Goal: Navigation & Orientation: Find specific page/section

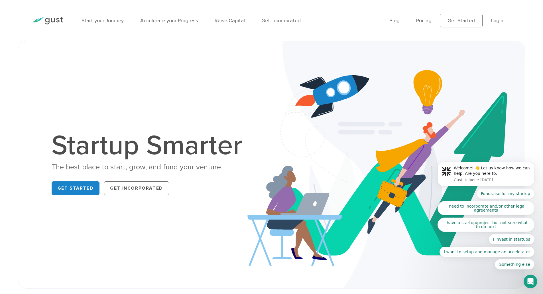
scroll to position [66, 0]
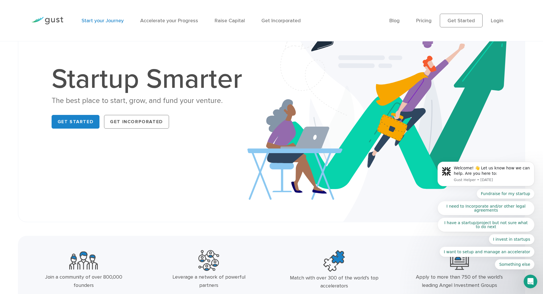
click at [87, 18] on link "Start your Journey" at bounding box center [103, 21] width 42 height 6
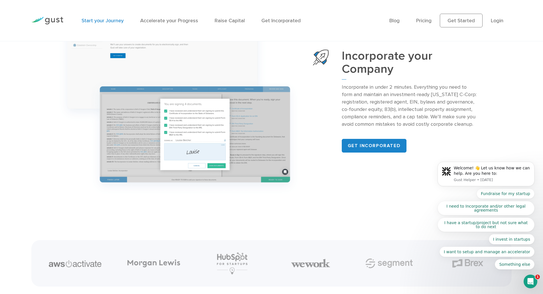
scroll to position [399, 0]
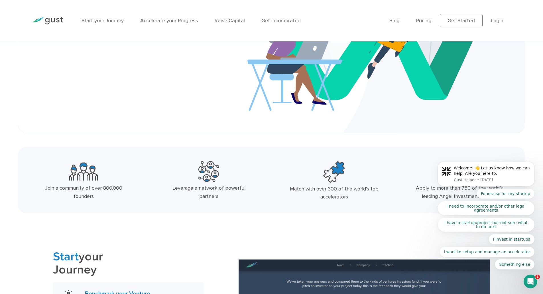
scroll to position [66, 0]
